Goal: Task Accomplishment & Management: Manage account settings

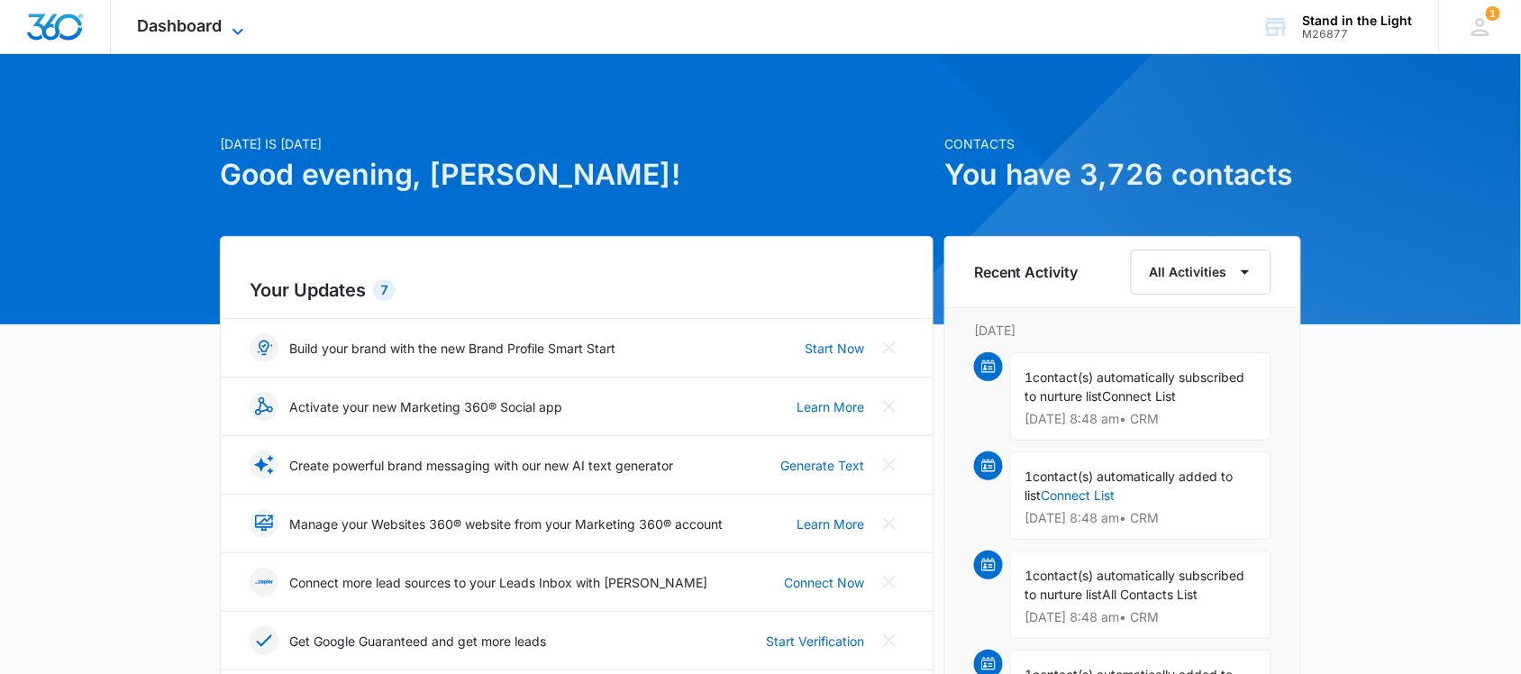
click at [219, 23] on span "Dashboard" at bounding box center [180, 25] width 85 height 19
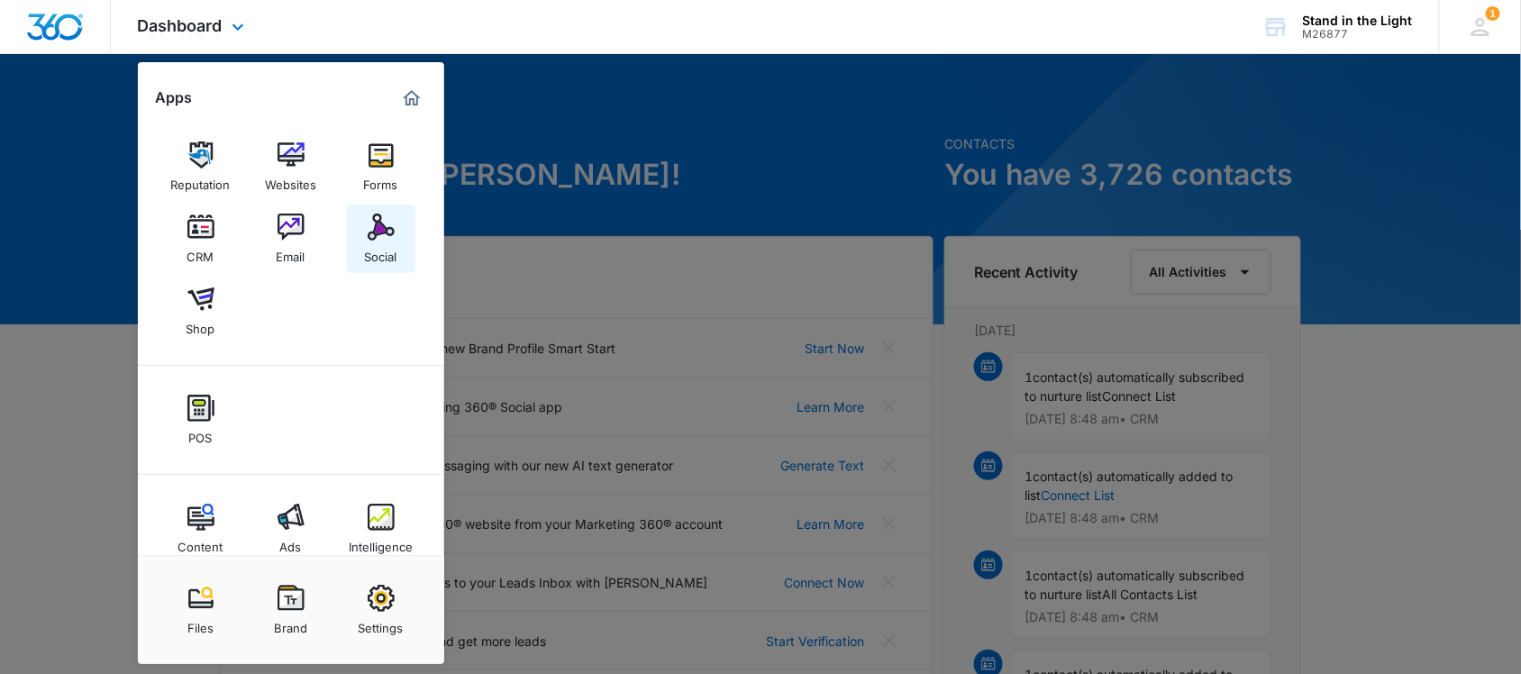
click at [379, 230] on img at bounding box center [381, 227] width 27 height 27
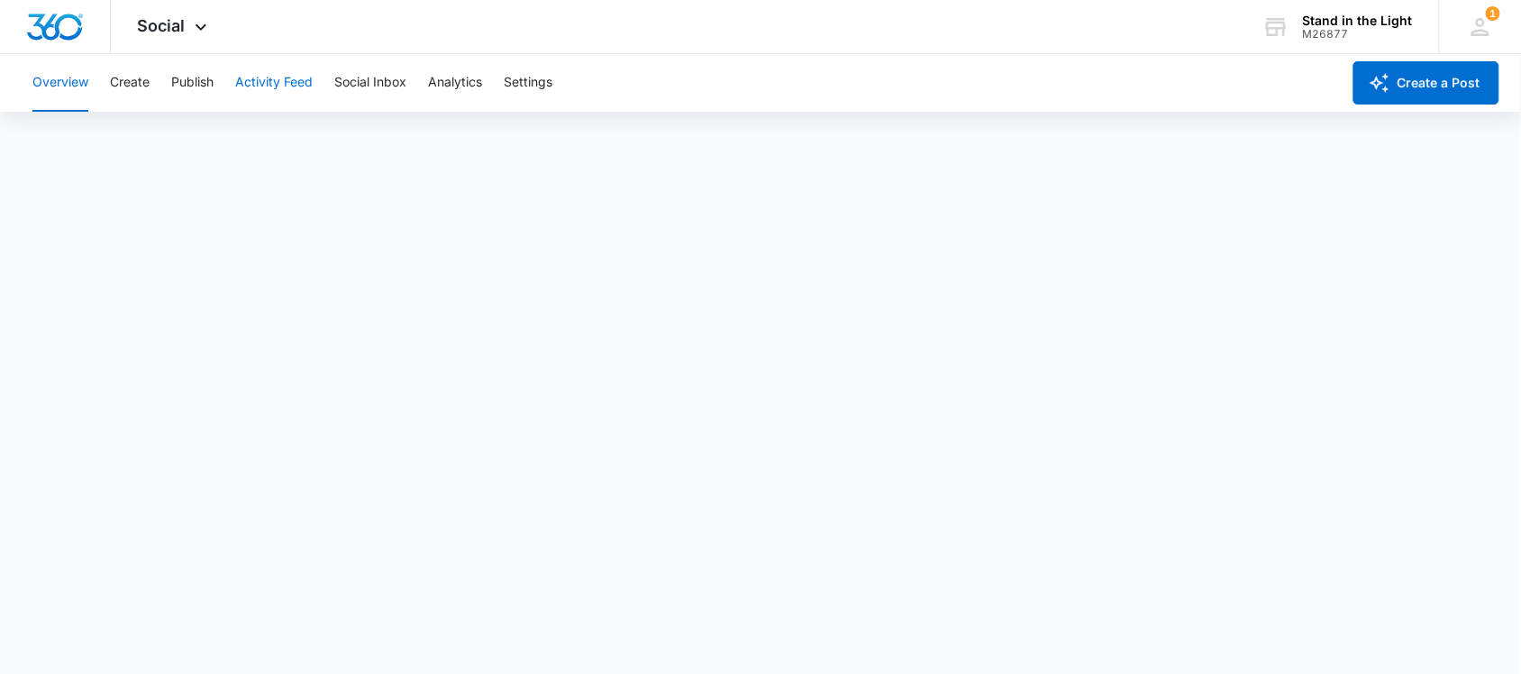
click at [289, 82] on button "Activity Feed" at bounding box center [273, 83] width 77 height 58
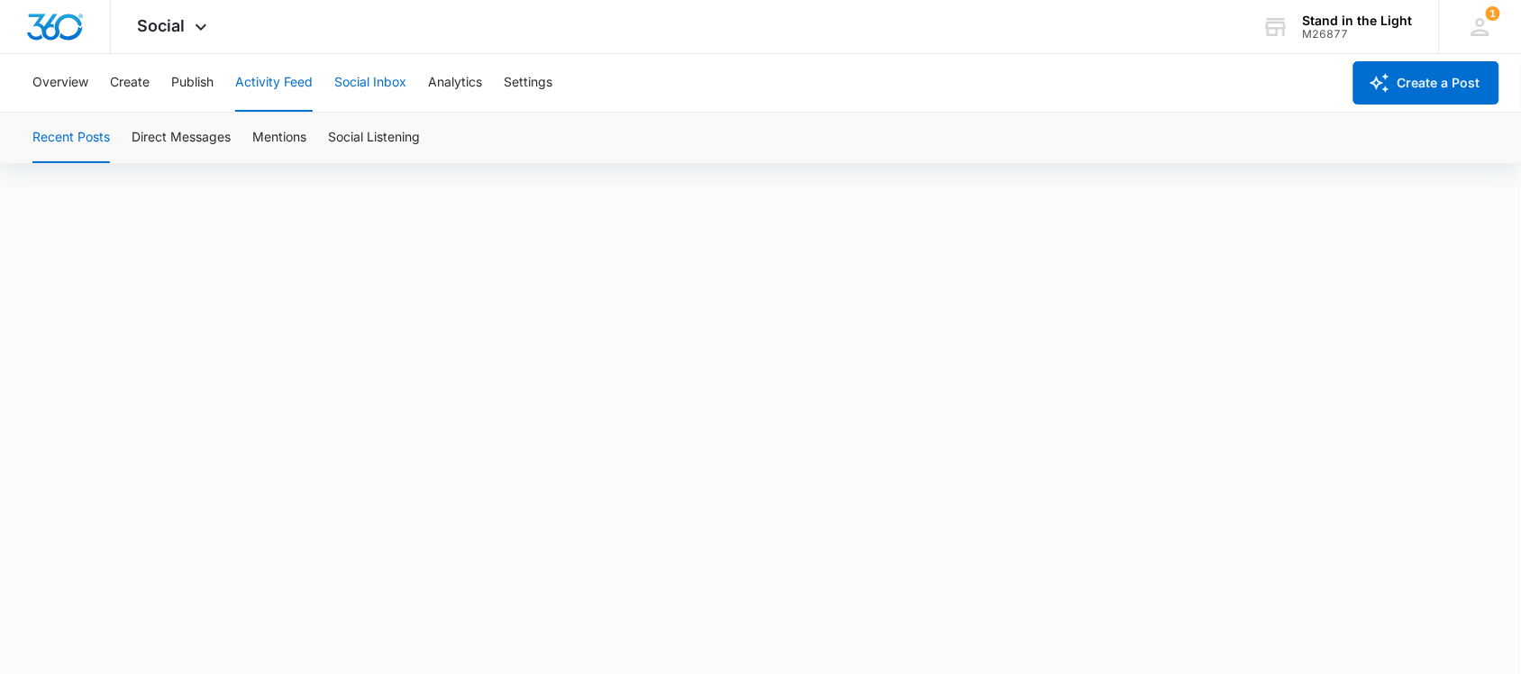
click at [343, 79] on button "Social Inbox" at bounding box center [370, 83] width 72 height 58
